Goal: Task Accomplishment & Management: Manage account settings

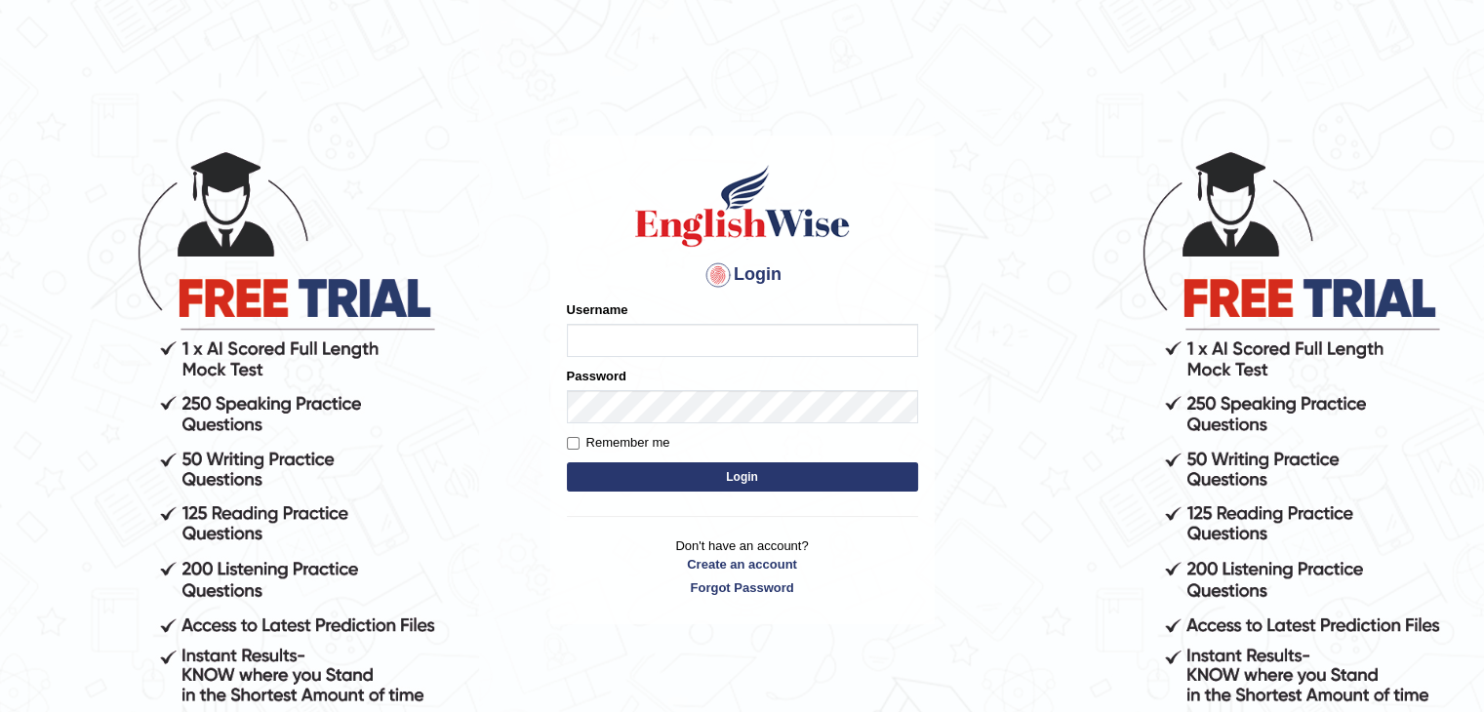
type input "mambwe"
click at [753, 489] on button "Login" at bounding box center [742, 476] width 351 height 29
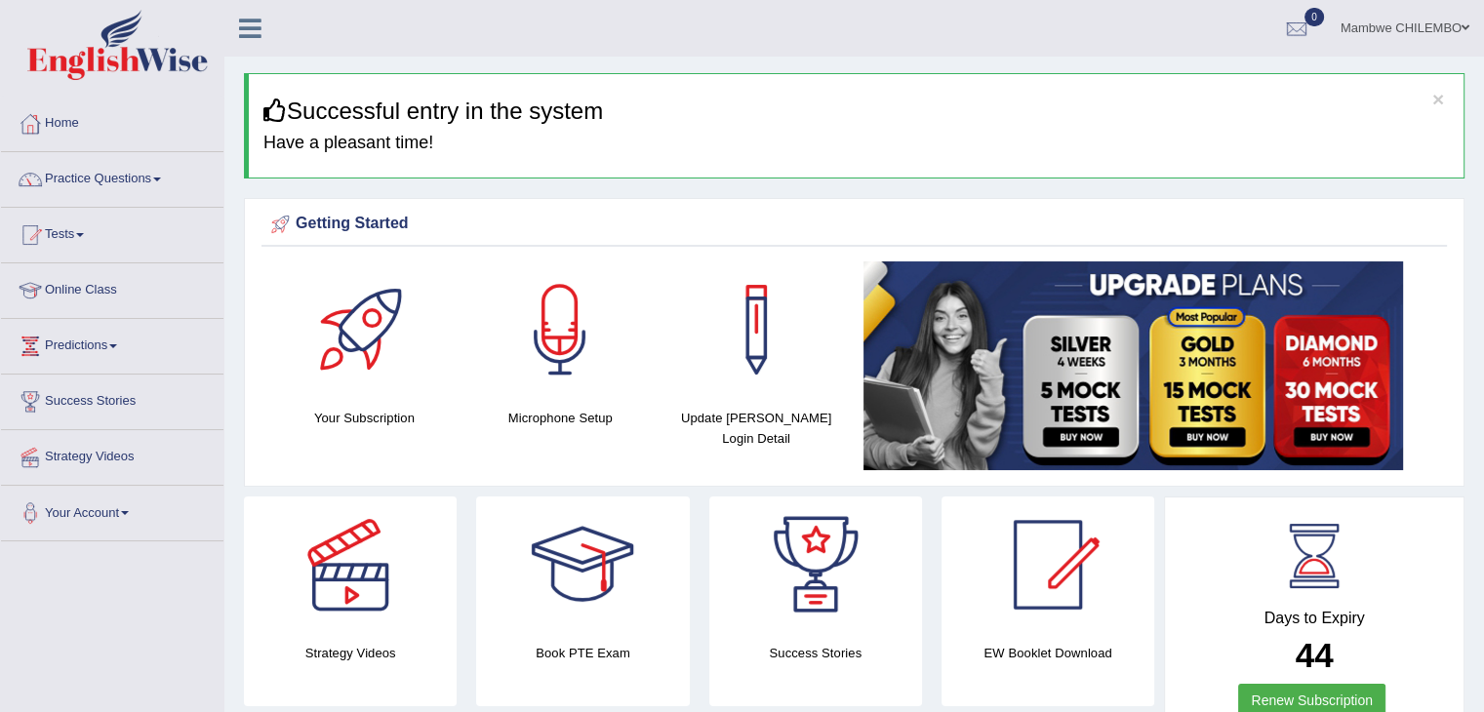
click at [159, 173] on link "Practice Questions" at bounding box center [112, 176] width 222 height 49
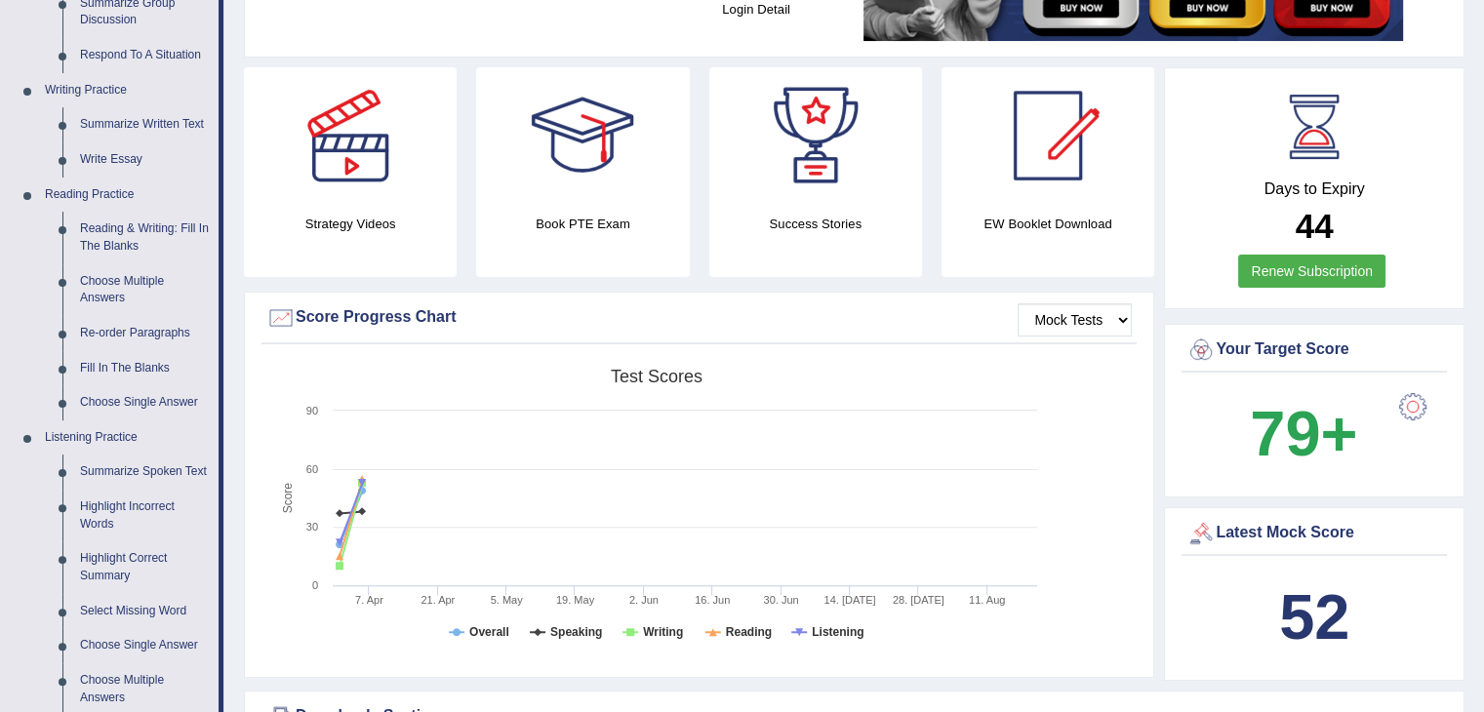
scroll to position [468, 0]
